Goal: Find specific page/section

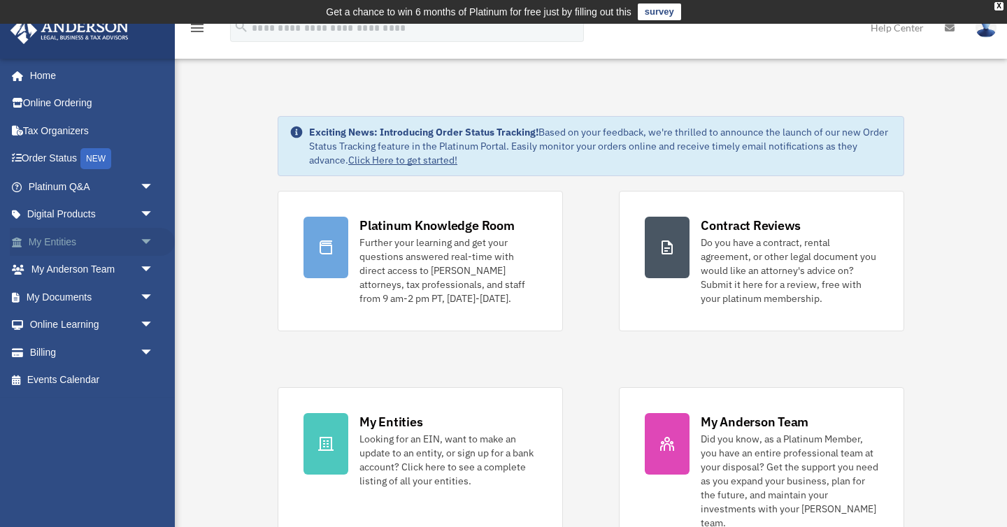
click at [144, 246] on span "arrow_drop_down" at bounding box center [154, 242] width 28 height 29
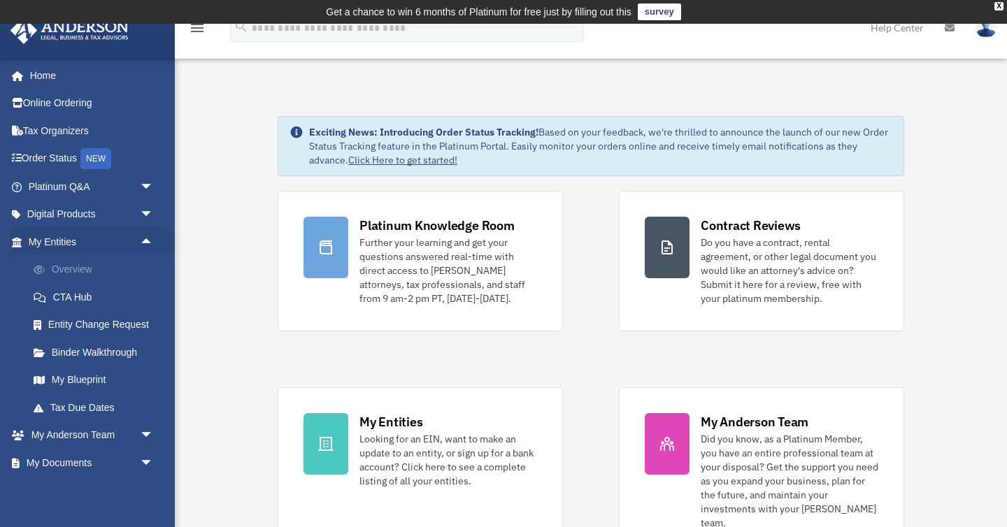
click at [83, 266] on link "Overview" at bounding box center [97, 270] width 155 height 28
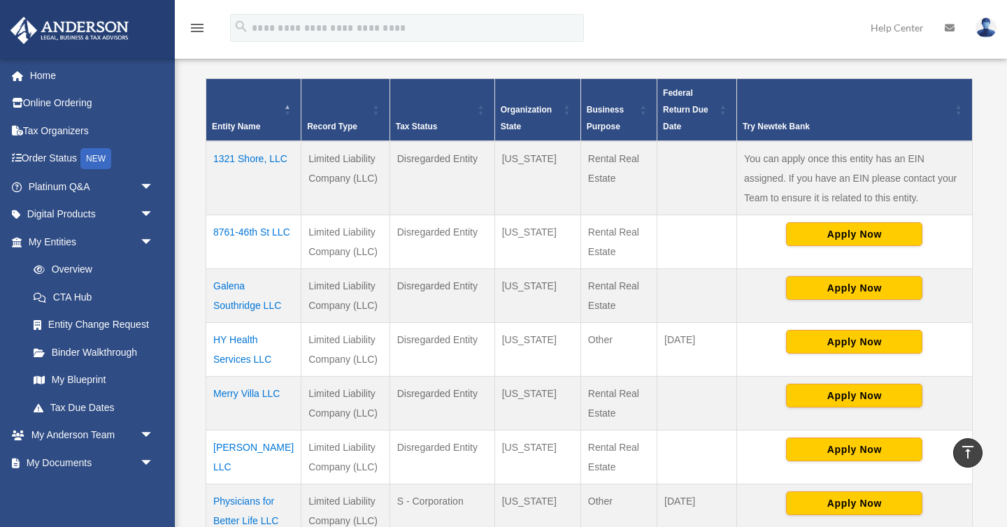
scroll to position [307, 0]
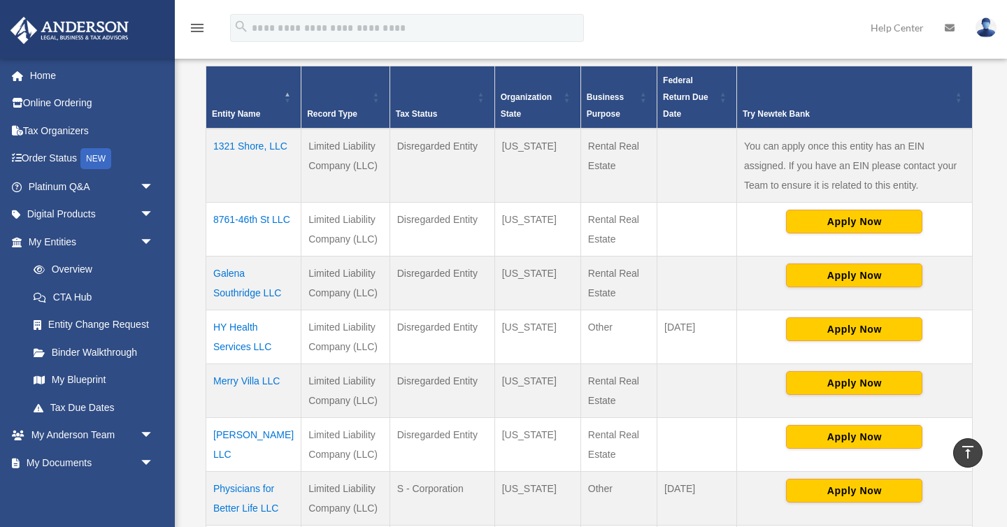
click at [260, 380] on td "Merry Villa LLC" at bounding box center [253, 391] width 95 height 54
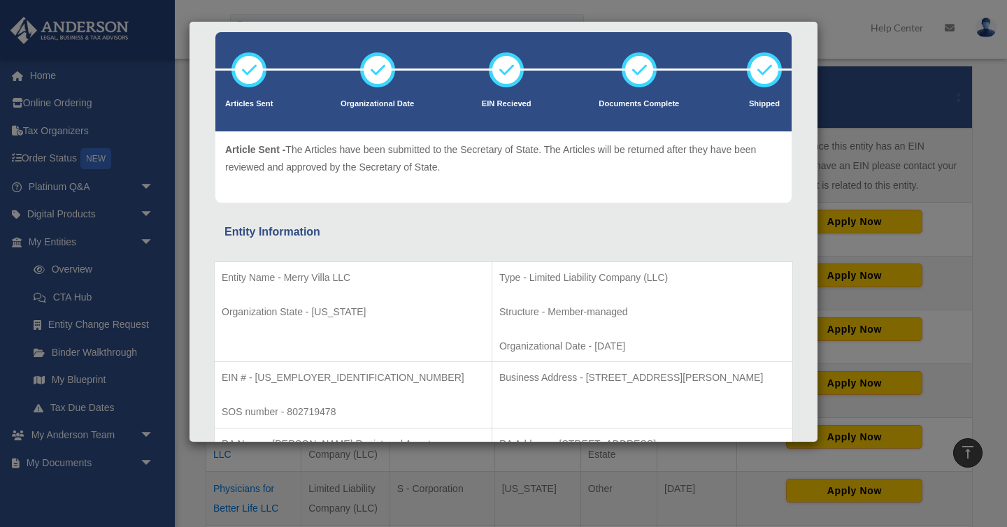
scroll to position [71, 0]
